Goal: Communication & Community: Connect with others

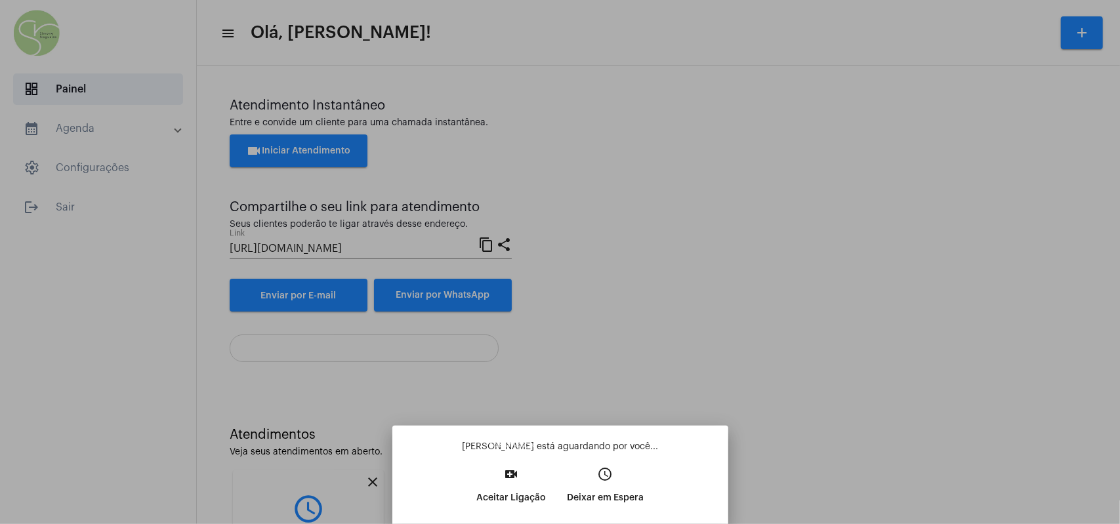
click at [505, 461] on mat-icon "video_call" at bounding box center [511, 475] width 16 height 16
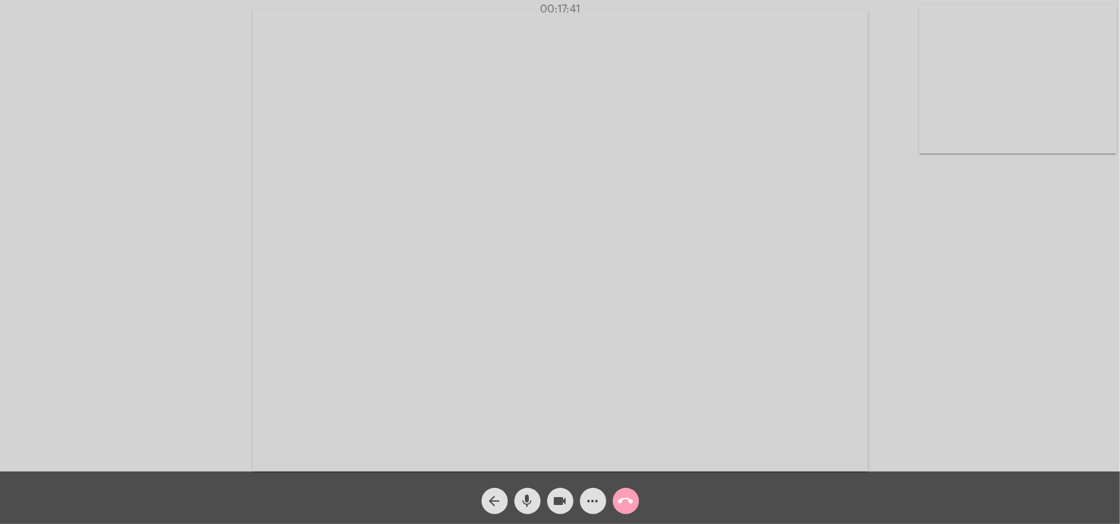
click at [633, 461] on mat-icon "call_end" at bounding box center [626, 502] width 16 height 16
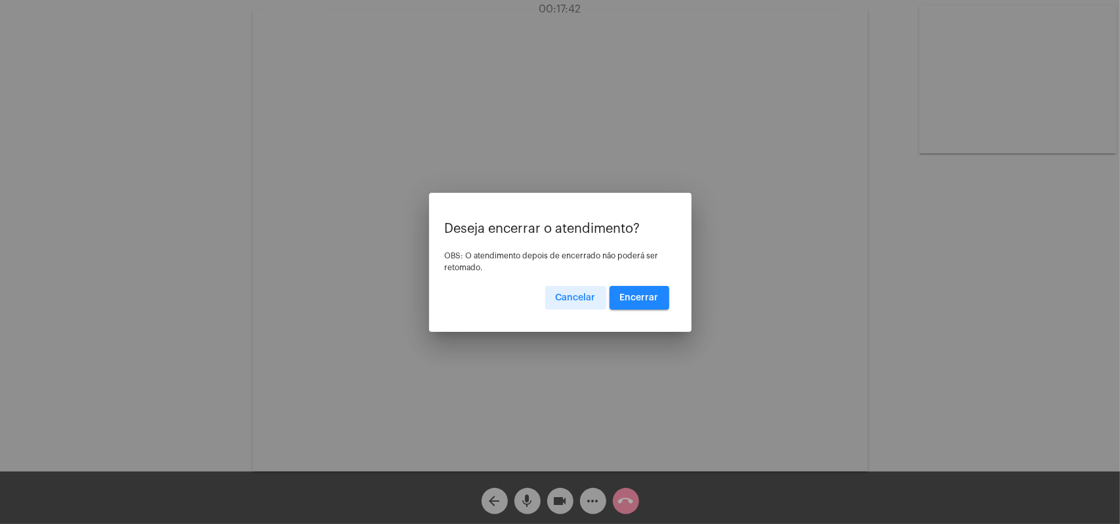
click at [645, 296] on span "Encerrar" at bounding box center [639, 297] width 39 height 9
